Goal: Check status: Check status

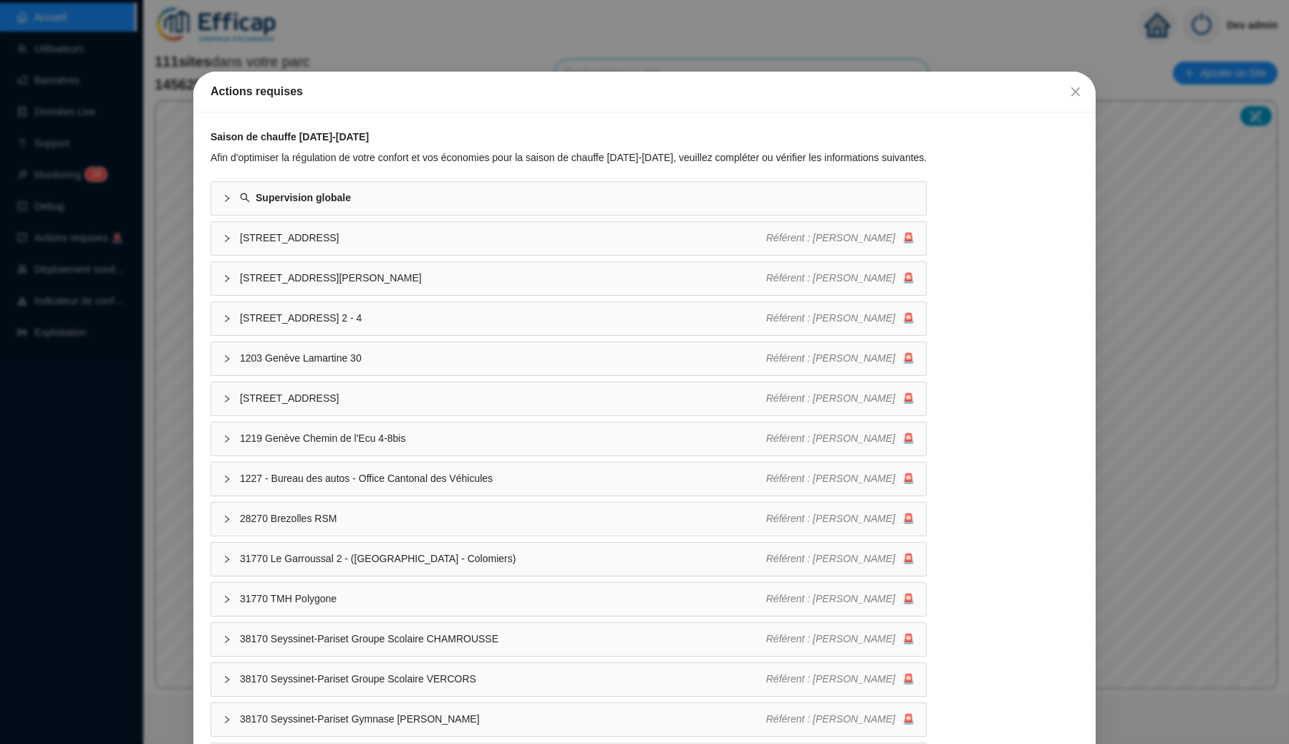
click at [376, 71] on div "Actions requises Saison de chauffe [DATE]-[DATE] Afin d'optimiser la régulation…" at bounding box center [644, 372] width 1289 height 744
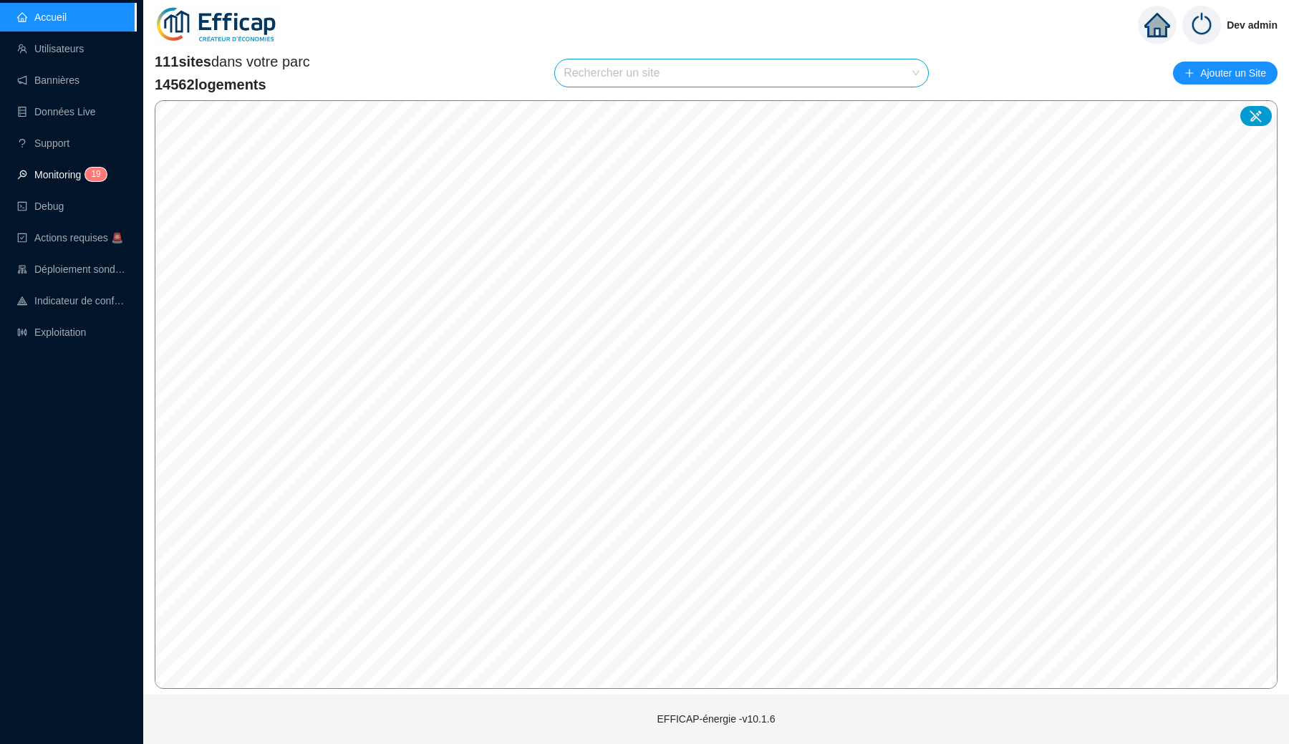
click at [72, 170] on link "Monitoring 1 9" at bounding box center [59, 174] width 85 height 11
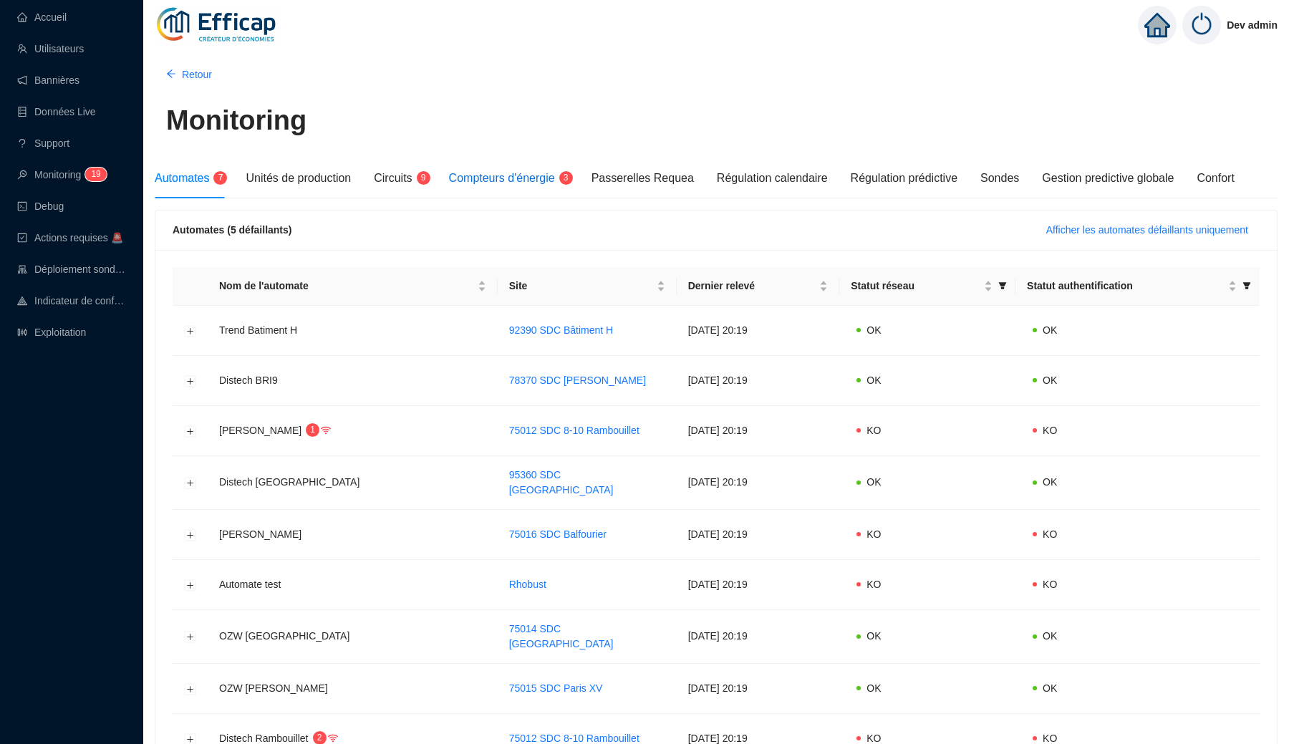
click at [536, 175] on span "Compteurs d'énergie" at bounding box center [502, 178] width 106 height 12
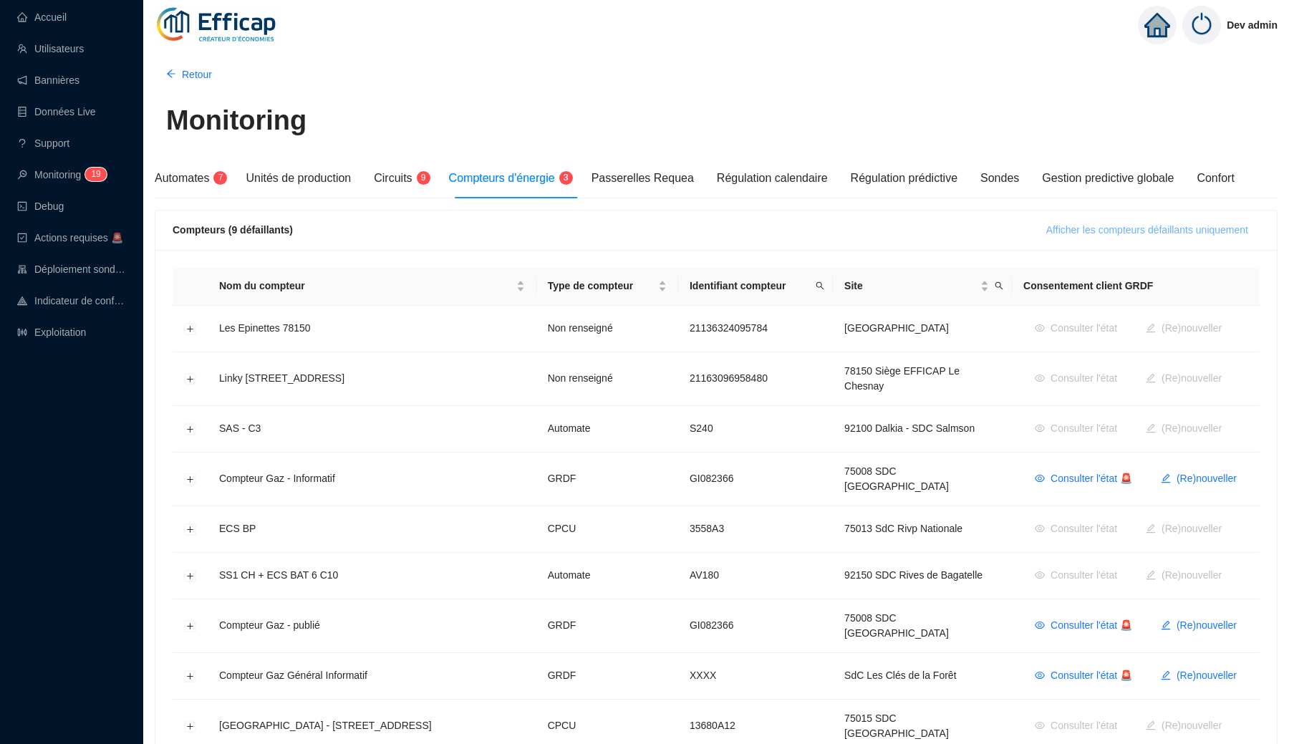
click at [1109, 231] on span "Afficher les compteurs défaillants uniquement" at bounding box center [1147, 230] width 202 height 15
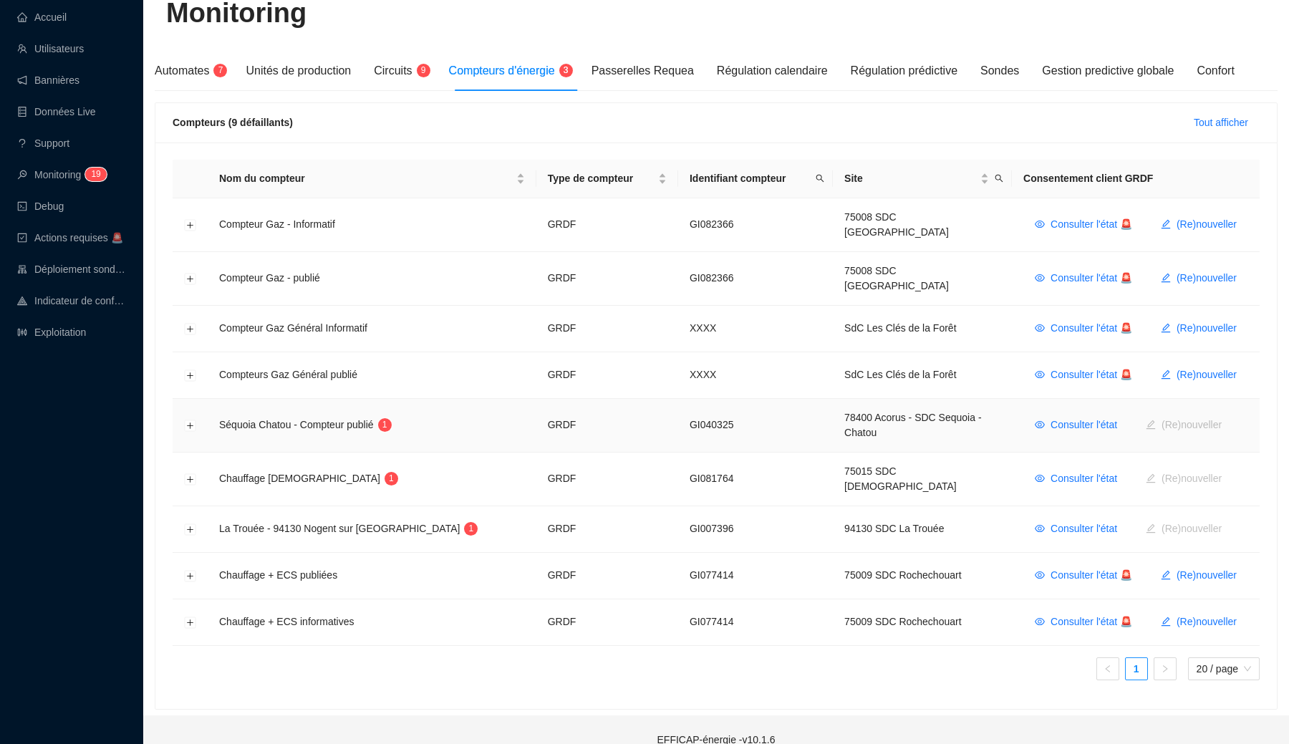
scroll to position [107, 0]
click at [189, 421] on button "Développer la ligne" at bounding box center [190, 426] width 11 height 11
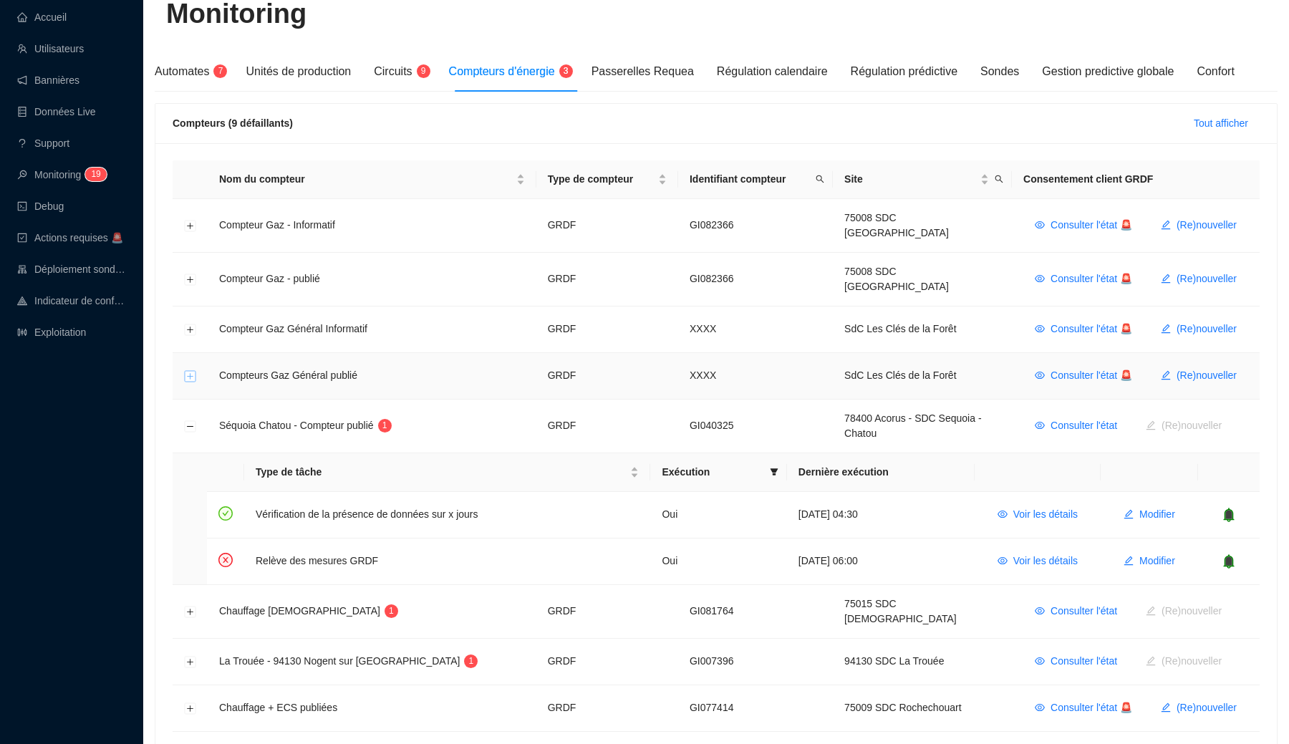
click at [191, 371] on button "Développer la ligne" at bounding box center [190, 376] width 11 height 11
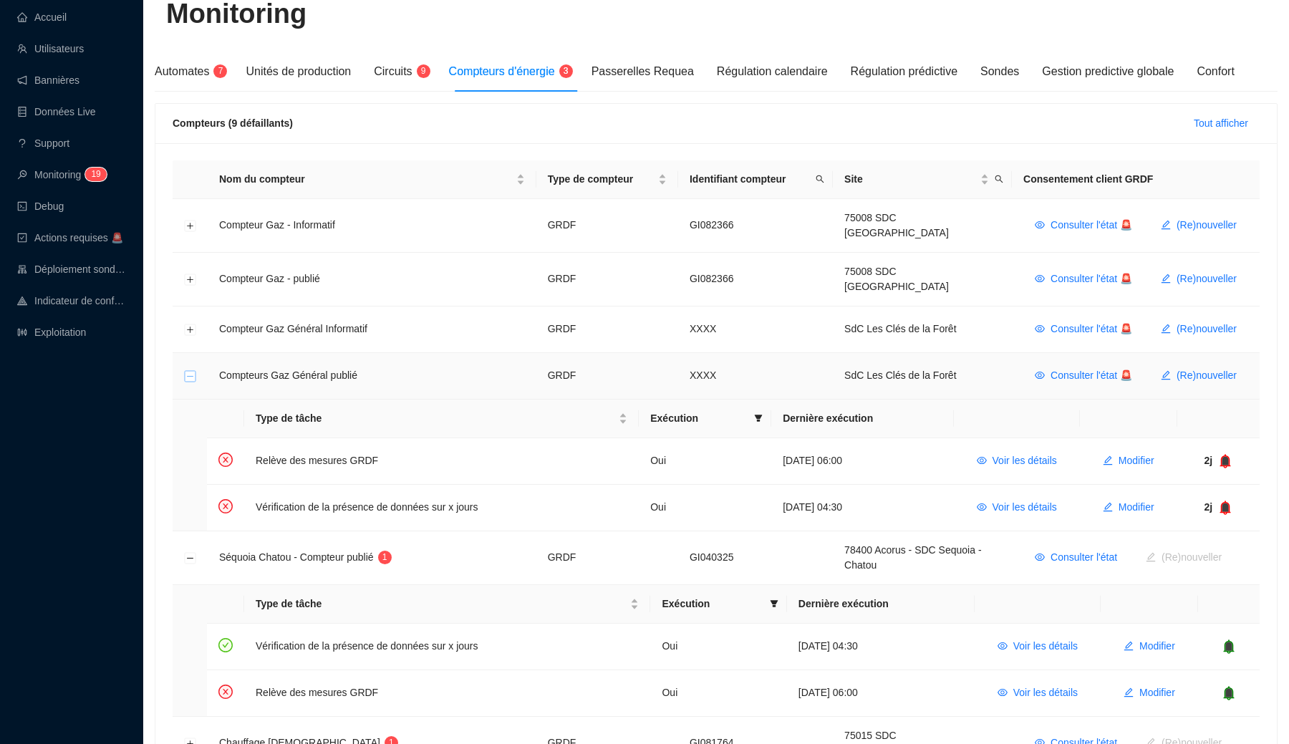
click at [191, 371] on button "Réduire la ligne" at bounding box center [190, 376] width 11 height 11
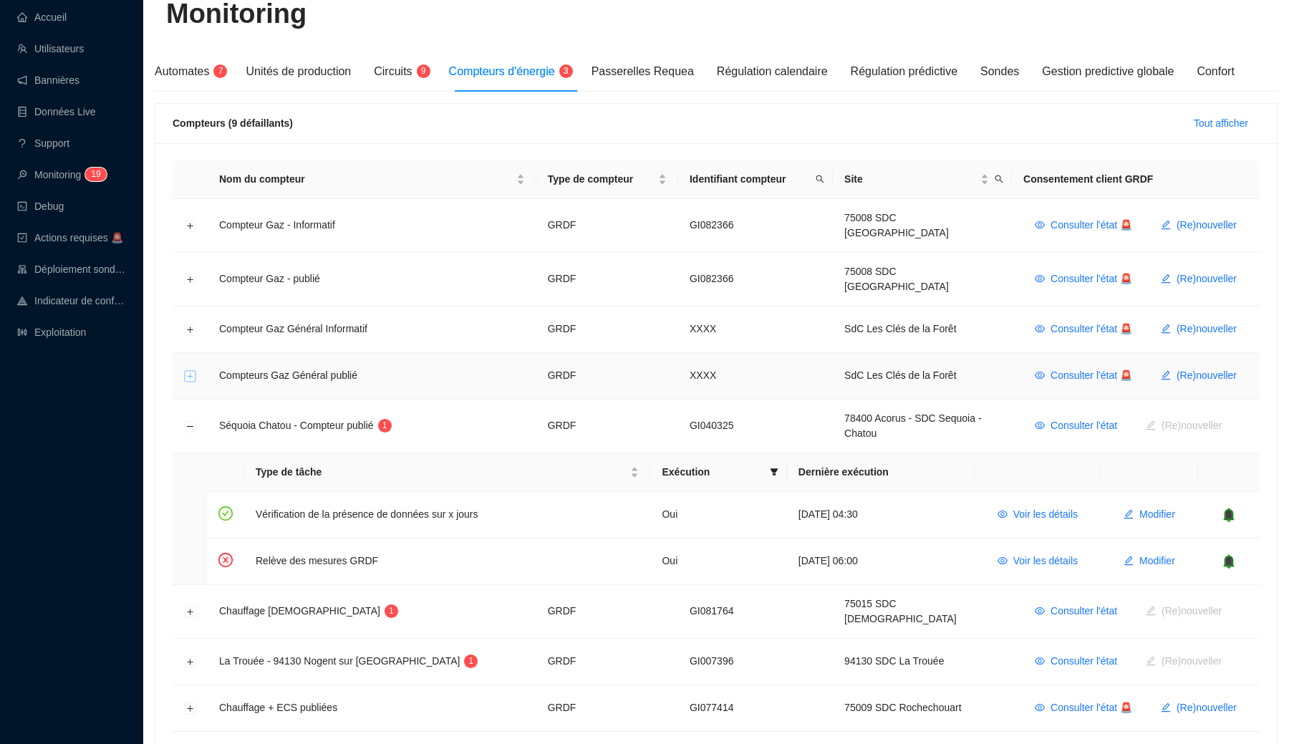
click at [190, 371] on button "Développer la ligne" at bounding box center [190, 376] width 11 height 11
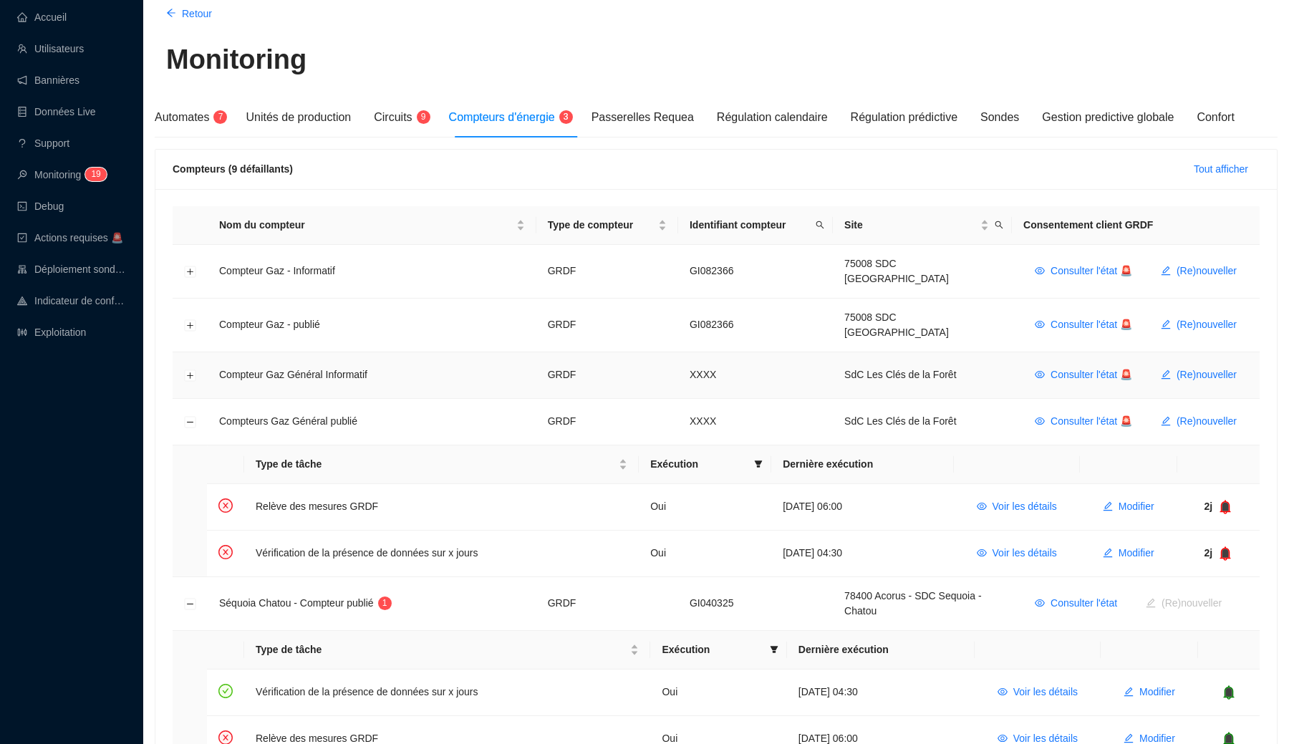
scroll to position [48, 0]
